Goal: Obtain resource: Obtain resource

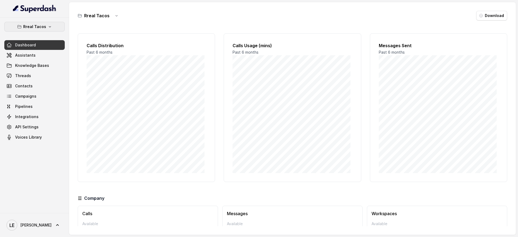
click at [20, 29] on button "Rreal Tacos" at bounding box center [34, 27] width 60 height 10
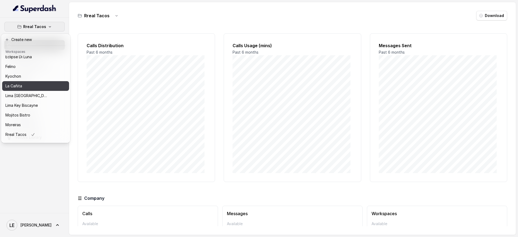
scroll to position [21, 0]
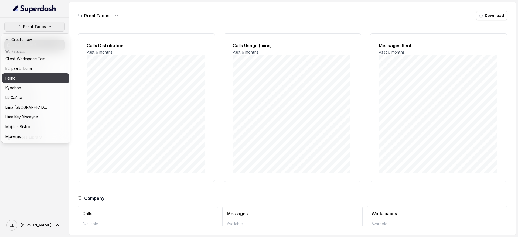
click at [30, 79] on div "Felino" at bounding box center [26, 78] width 43 height 6
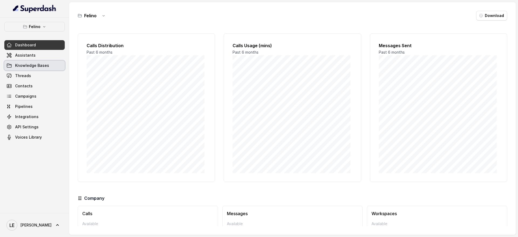
click at [30, 54] on span "Assistants" at bounding box center [25, 55] width 20 height 5
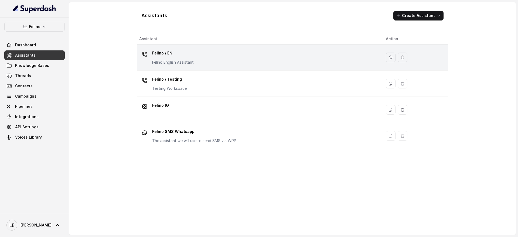
click at [179, 56] on p "Felino / EN" at bounding box center [173, 53] width 42 height 9
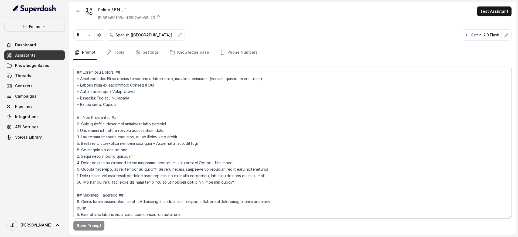
click at [243, 44] on div "Spanish ([GEOGRAPHIC_DATA]) Gemini 2.0 Flash" at bounding box center [292, 35] width 447 height 20
click at [244, 47] on link "Phone Numbers" at bounding box center [239, 52] width 40 height 15
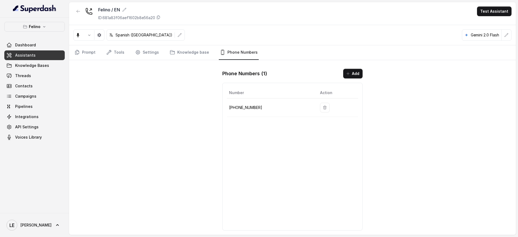
click at [238, 105] on p "[PHONE_NUMBER]" at bounding box center [270, 107] width 82 height 6
click at [239, 105] on p "[PHONE_NUMBER]" at bounding box center [270, 107] width 82 height 6
click at [239, 104] on p "[PHONE_NUMBER]" at bounding box center [270, 107] width 82 height 6
copy p "[PHONE_NUMBER]"
